Goal: Ask a question

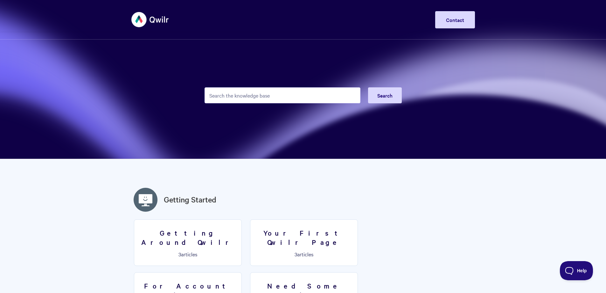
click at [244, 87] on input "Search the knowledge base" at bounding box center [283, 95] width 156 height 16
click at [243, 94] on input "Search the knowledge base" at bounding box center [283, 95] width 156 height 16
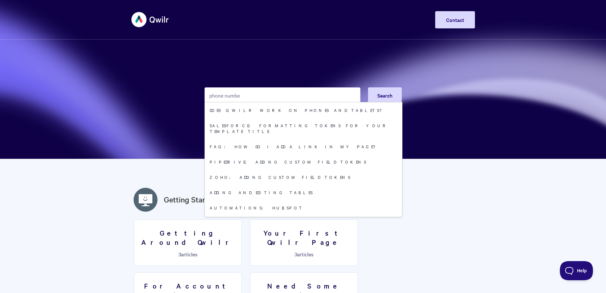
type input "phone number"
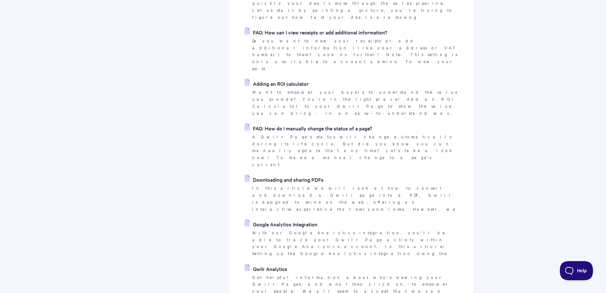
scroll to position [923, 0]
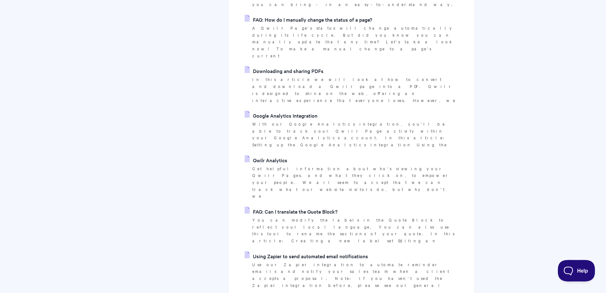
click at [578, 269] on span "Help" at bounding box center [574, 269] width 33 height 4
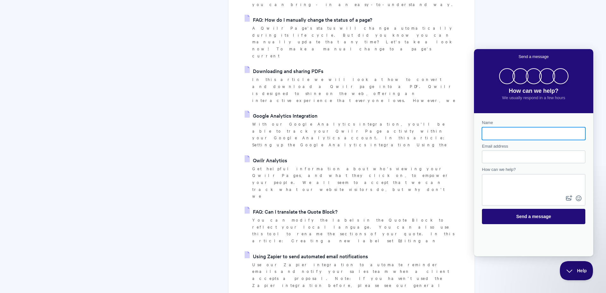
scroll to position [0, 0]
click at [530, 183] on textarea "How can we help?" at bounding box center [534, 183] width 102 height 19
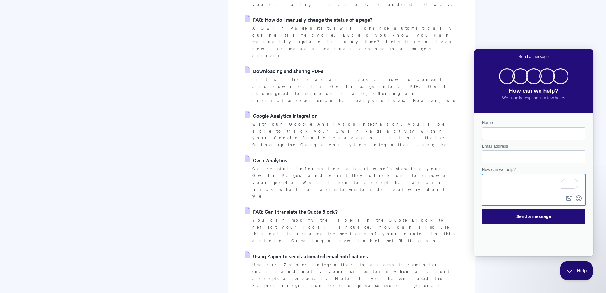
click at [524, 69] on div at bounding box center [520, 69] width 15 height 0
click at [523, 69] on div at bounding box center [520, 69] width 15 height 0
